Goal: Task Accomplishment & Management: Use online tool/utility

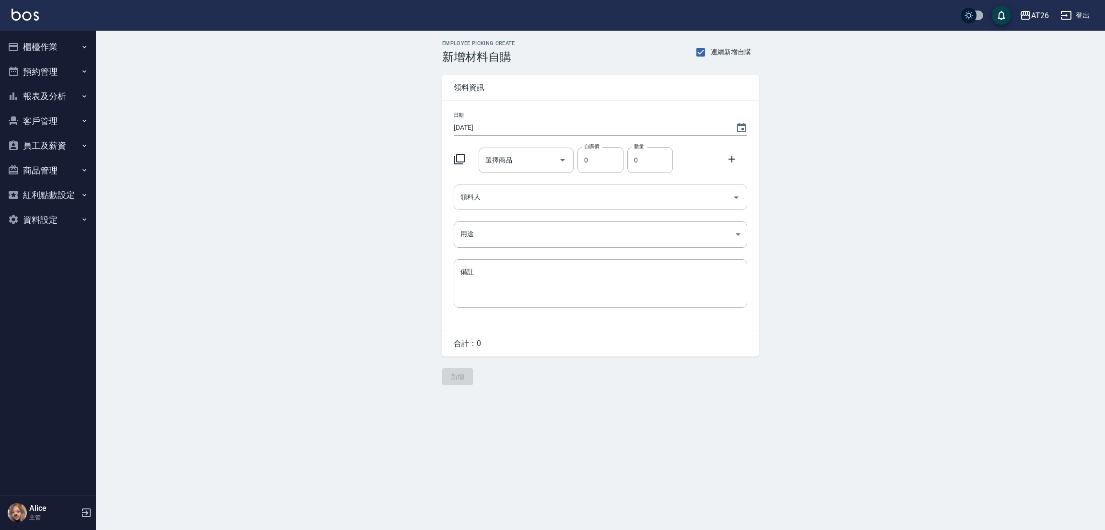
click at [513, 194] on input "領料人" at bounding box center [593, 197] width 271 height 17
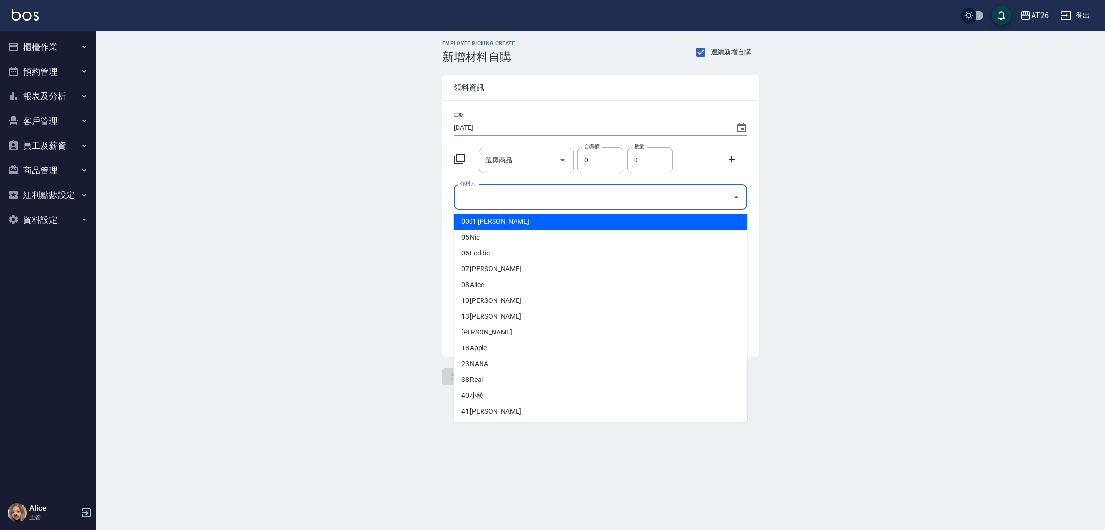
click at [511, 173] on div "日期 [DATE] 選擇商品 選擇商品 自購價 0 自購價 數量 0 數量 領料人 領料人 用途 ​ 用途 備註 x 備註" at bounding box center [600, 216] width 317 height 230
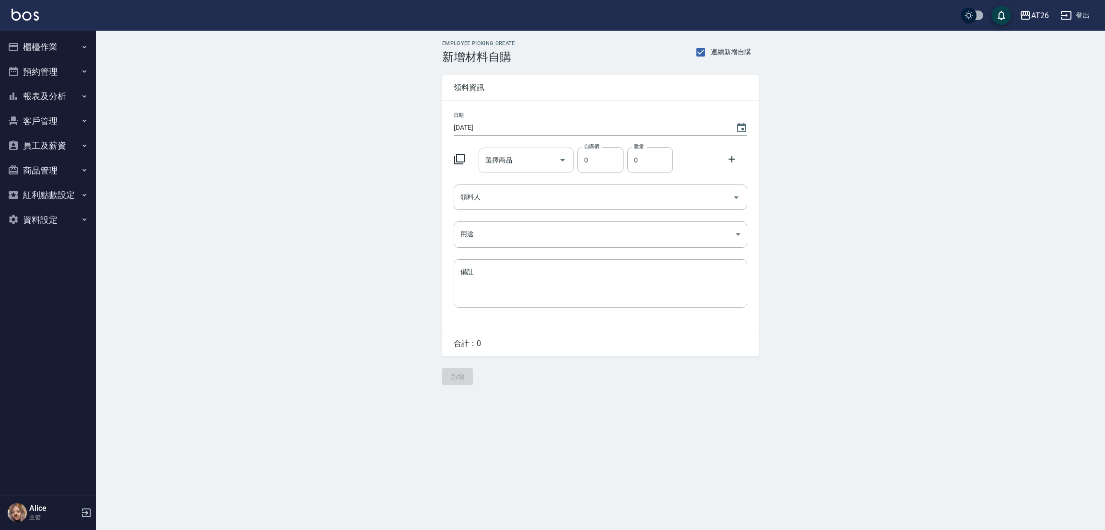
click at [511, 169] on div "選擇商品" at bounding box center [526, 160] width 95 height 25
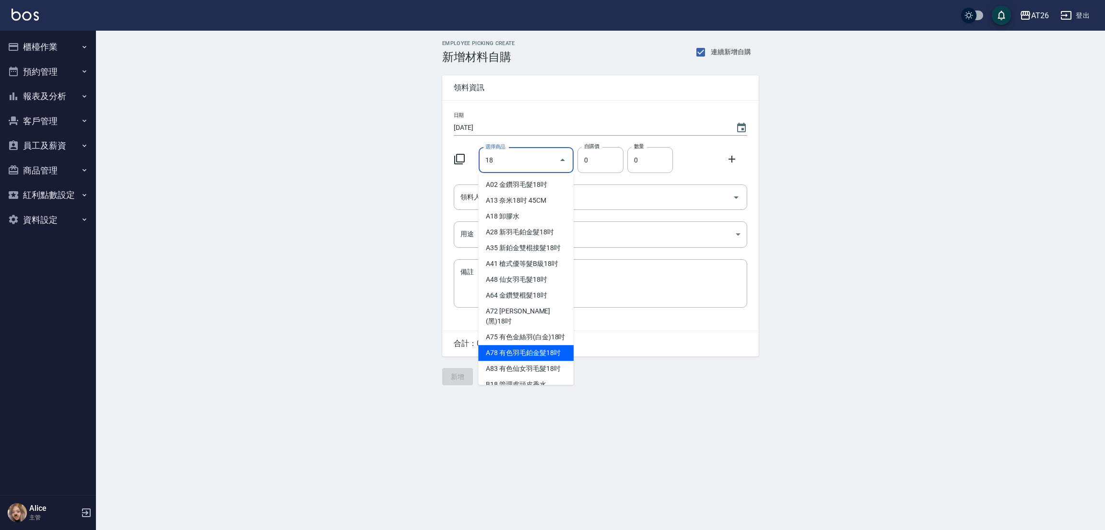
type input "有色羽毛鉑金髮18吋"
type input "2130"
type input "1"
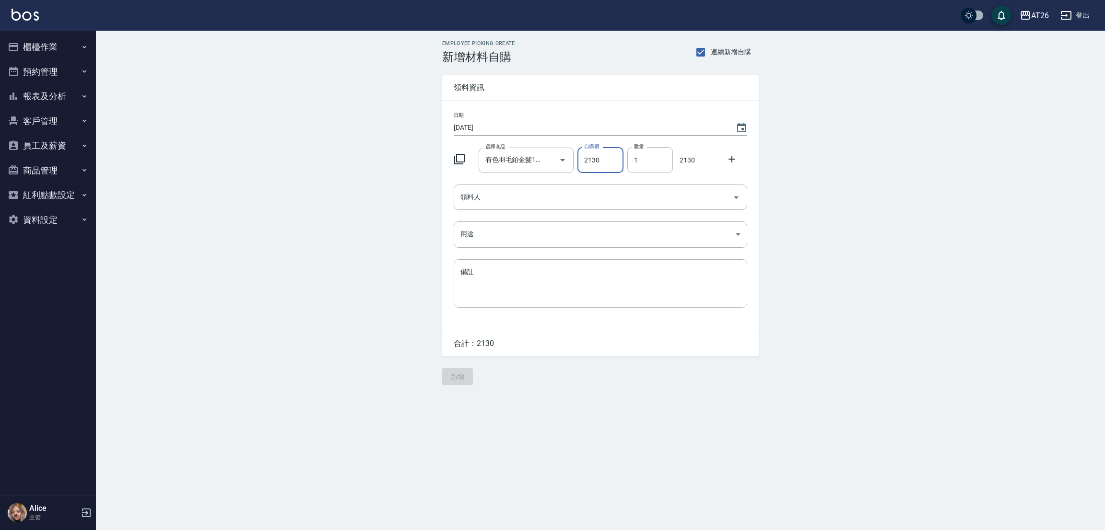
click at [15, 41] on icon "button" at bounding box center [14, 47] width 12 height 12
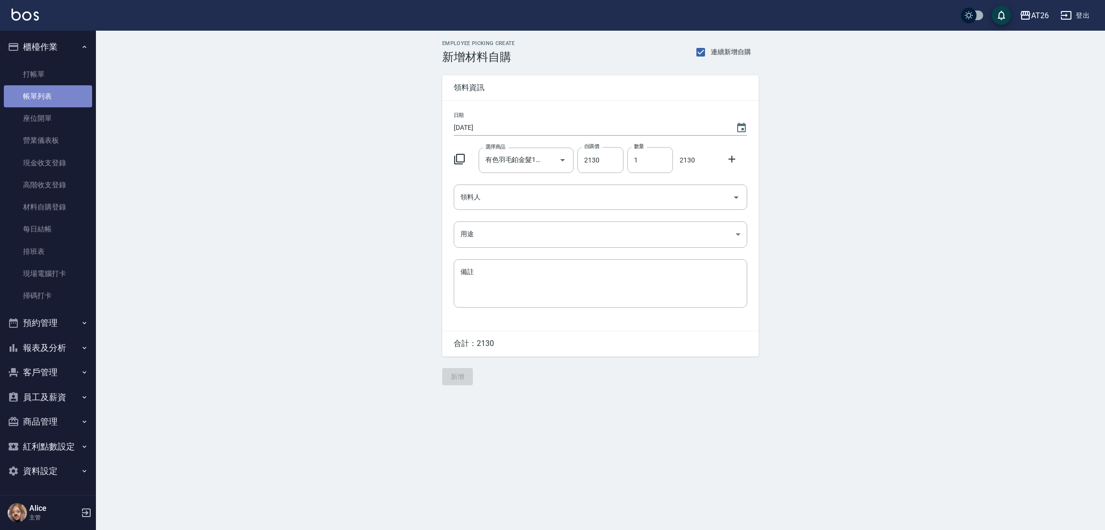
click at [39, 93] on link "帳單列表" at bounding box center [48, 96] width 88 height 22
